Goal: Task Accomplishment & Management: Manage account settings

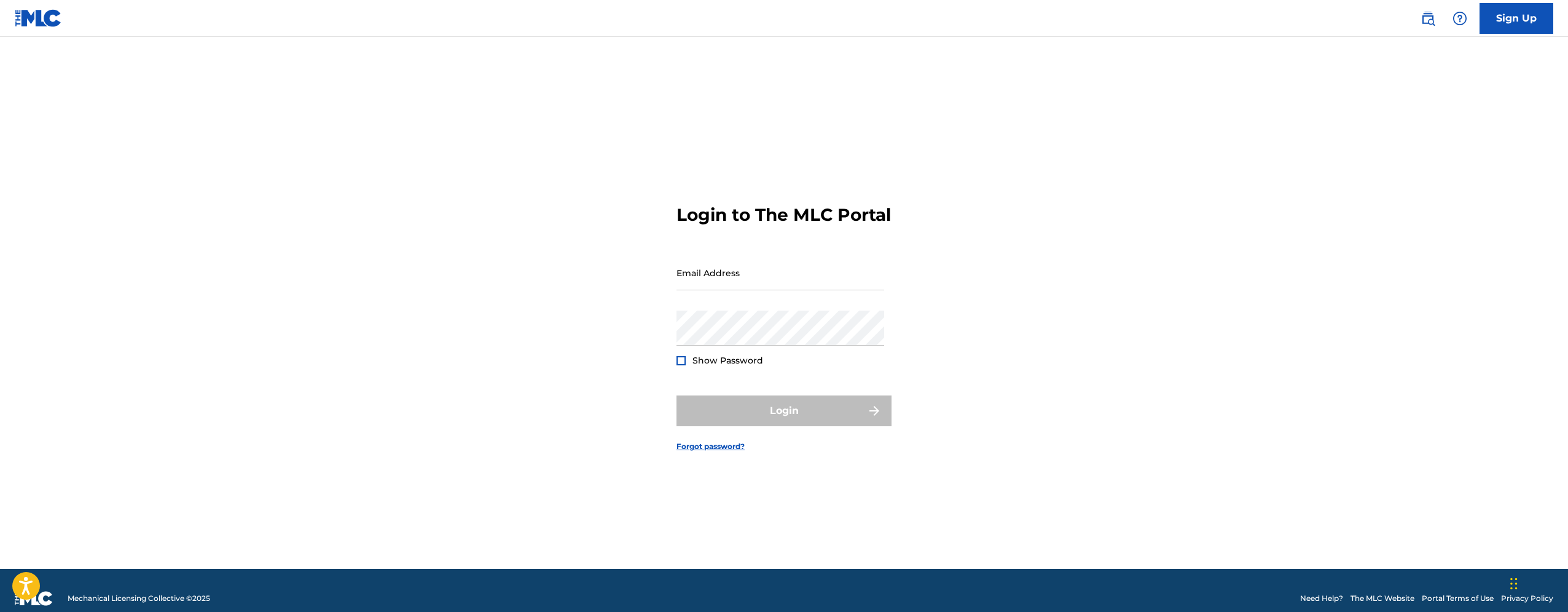
type input "[EMAIL_ADDRESS][DOMAIN_NAME]"
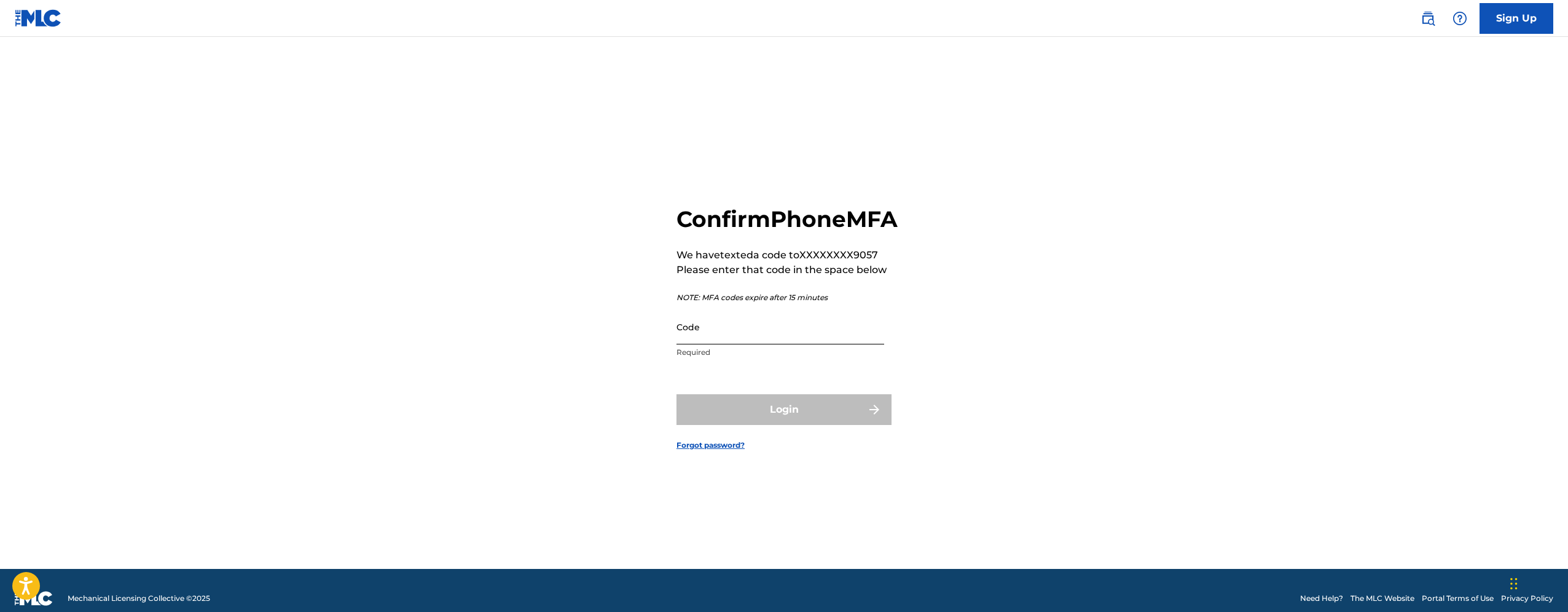
click at [792, 345] on input "Code" at bounding box center [780, 327] width 208 height 35
type input "[EMAIL_ADDRESS][DOMAIN_NAME]"
drag, startPoint x: 792, startPoint y: 354, endPoint x: 640, endPoint y: 338, distance: 152.8
click at [676, 338] on input "[EMAIL_ADDRESS][DOMAIN_NAME]" at bounding box center [780, 327] width 208 height 35
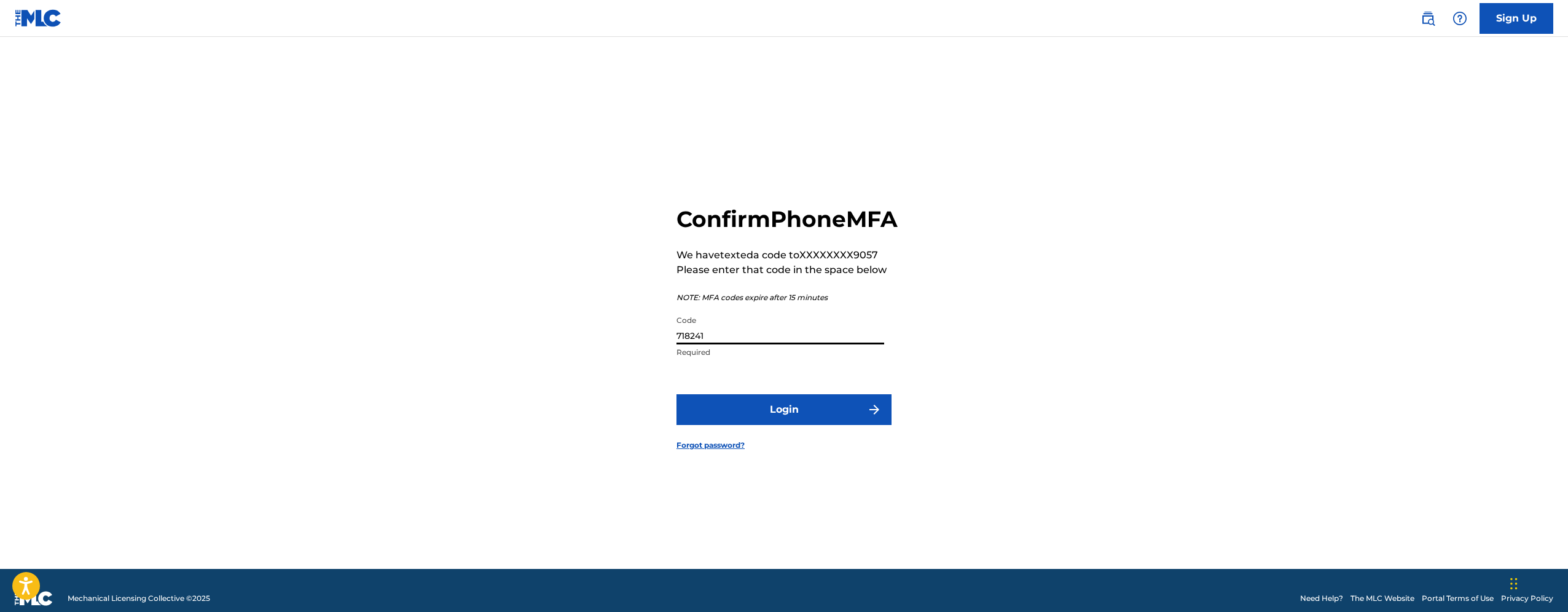
type input "718241"
click at [676, 394] on button "Login" at bounding box center [784, 409] width 215 height 31
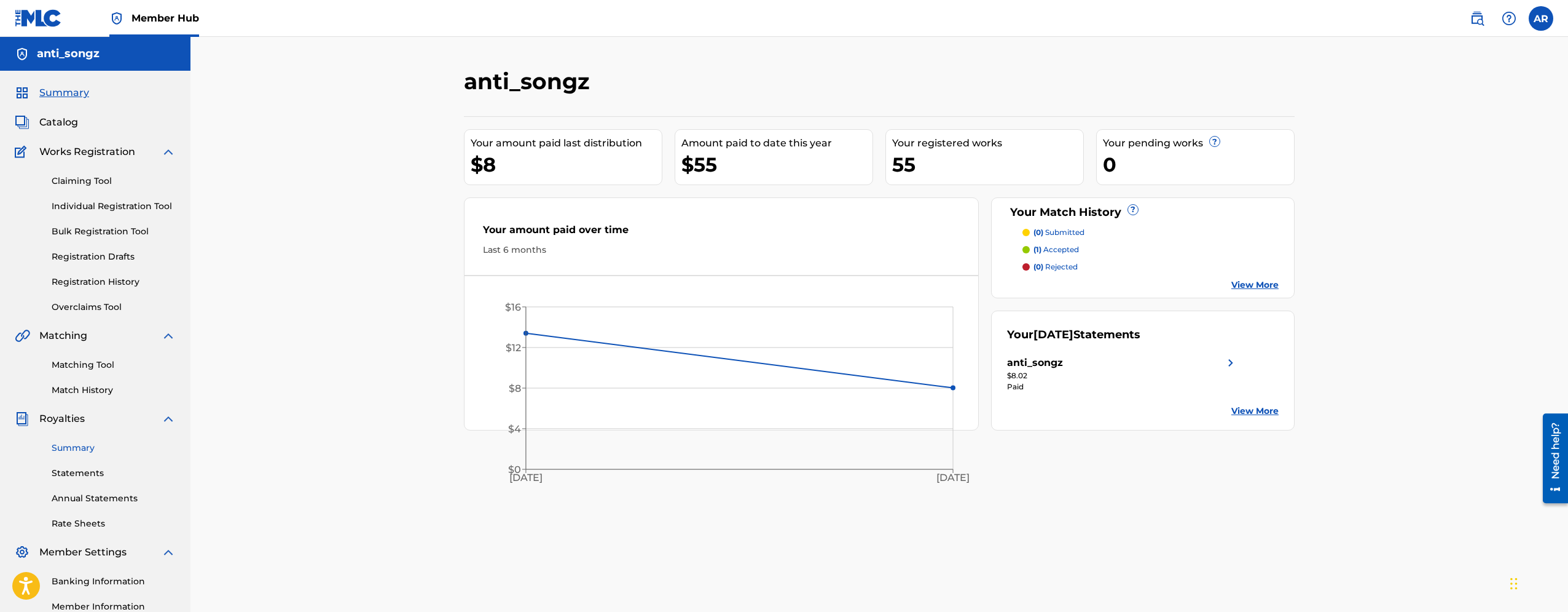
click at [90, 453] on link "Summary" at bounding box center [114, 448] width 124 height 13
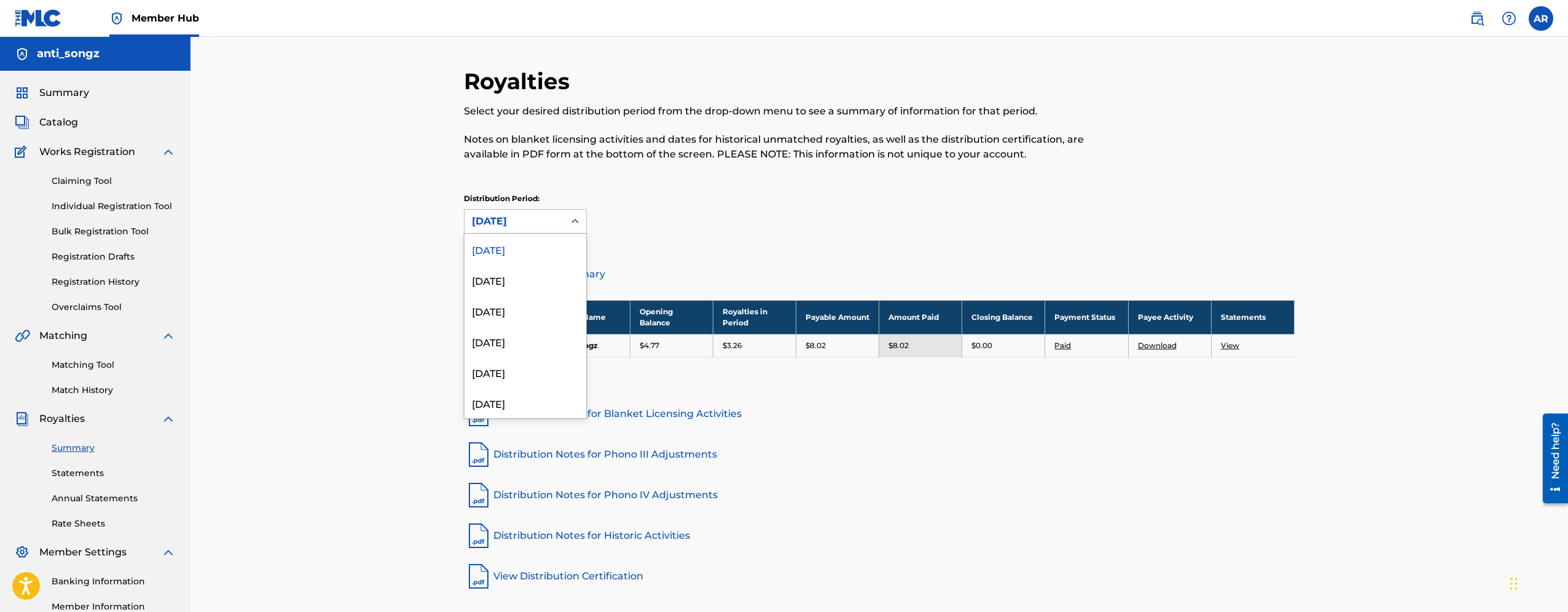
click at [499, 224] on div "[DATE]" at bounding box center [514, 222] width 85 height 15
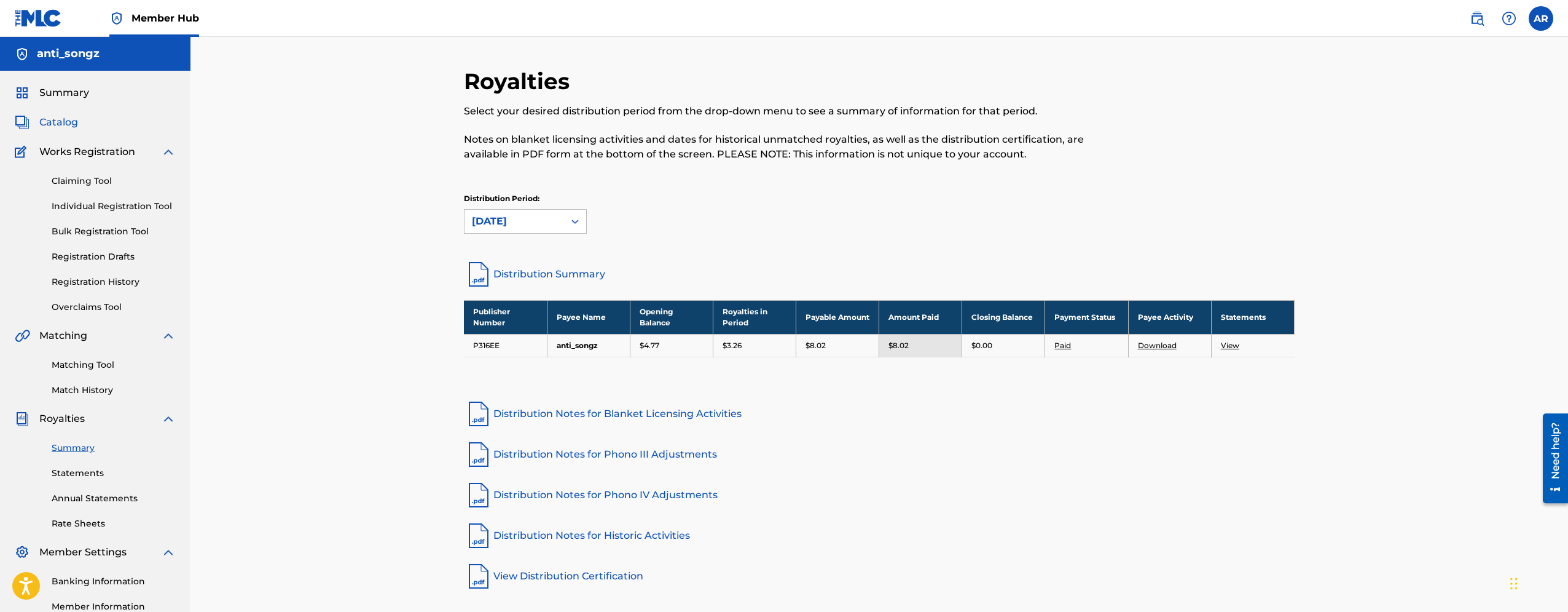
click at [61, 117] on span "Catalog" at bounding box center [59, 122] width 39 height 15
